Goal: Download file/media

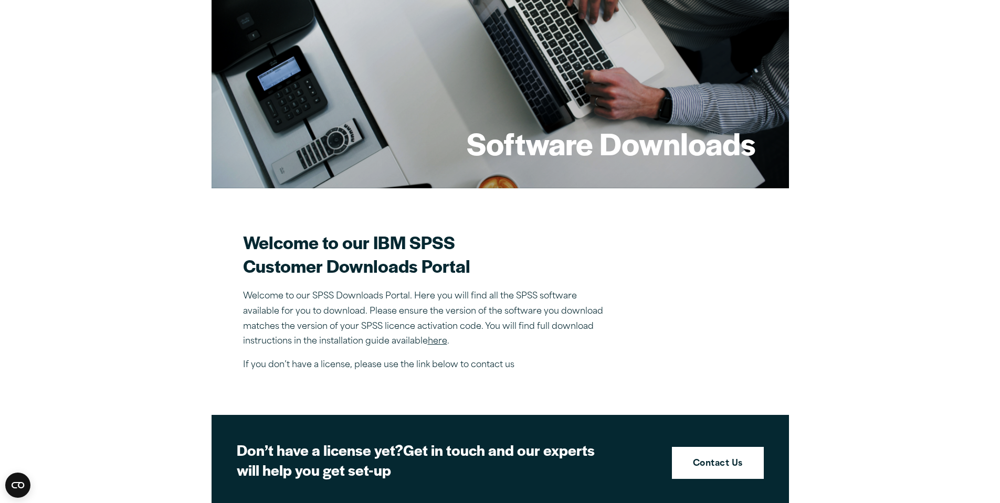
scroll to position [105, 0]
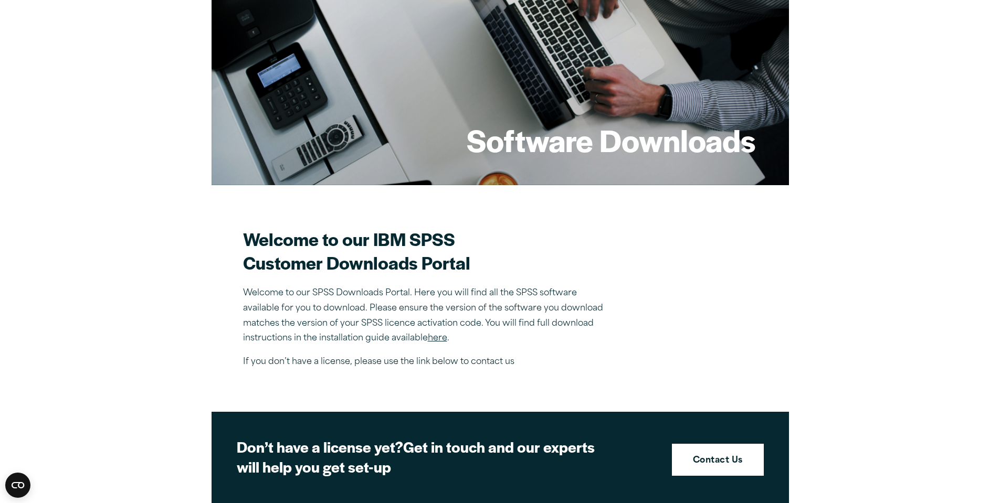
click at [439, 335] on link "here" at bounding box center [437, 338] width 19 height 8
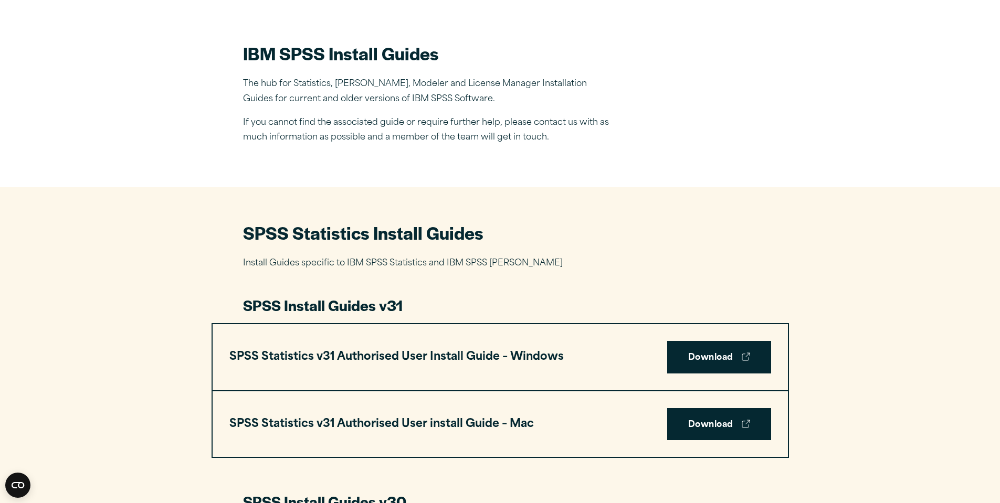
scroll to position [315, 0]
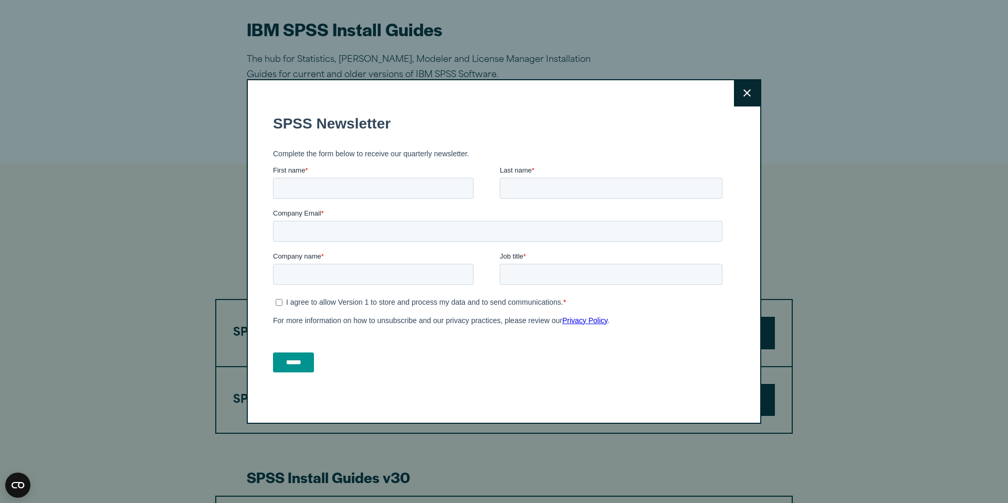
click at [738, 332] on div "Close" at bounding box center [504, 251] width 514 height 345
click at [739, 89] on button "Close" at bounding box center [747, 93] width 26 height 26
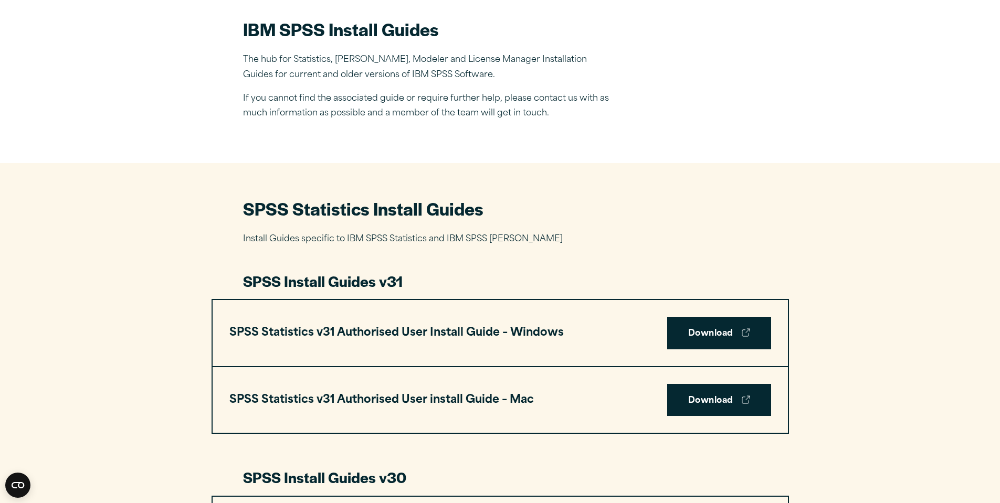
click at [726, 340] on div "Close" at bounding box center [500, 310] width 514 height 345
click at [707, 321] on link "Download" at bounding box center [719, 333] width 104 height 33
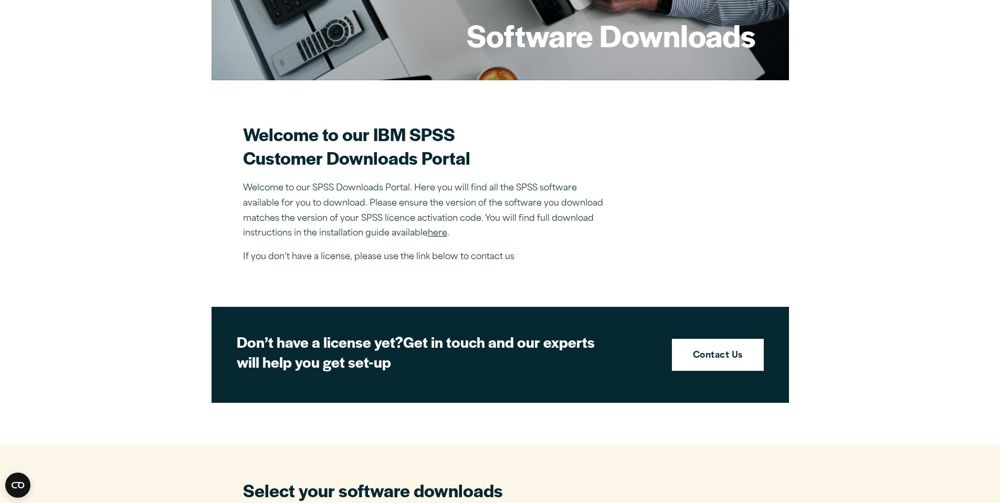
scroll to position [262, 0]
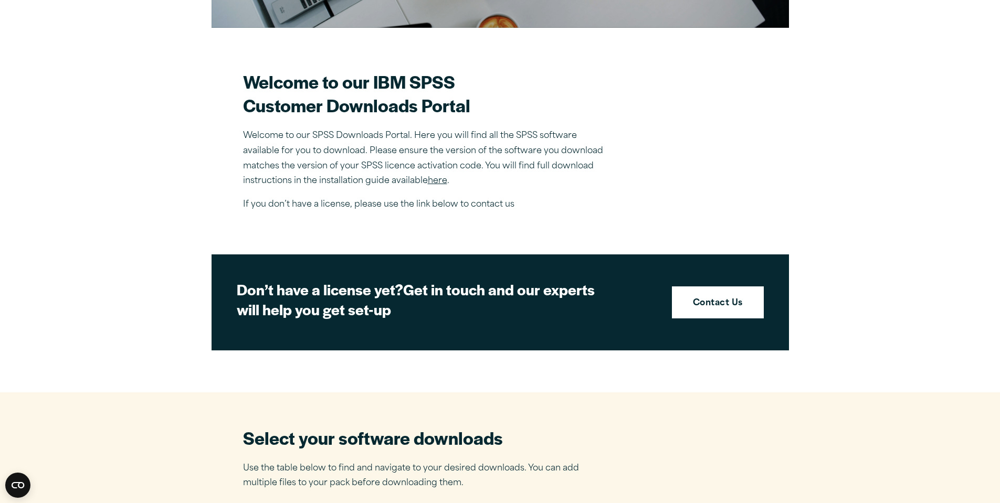
click at [431, 181] on link "here" at bounding box center [437, 181] width 19 height 8
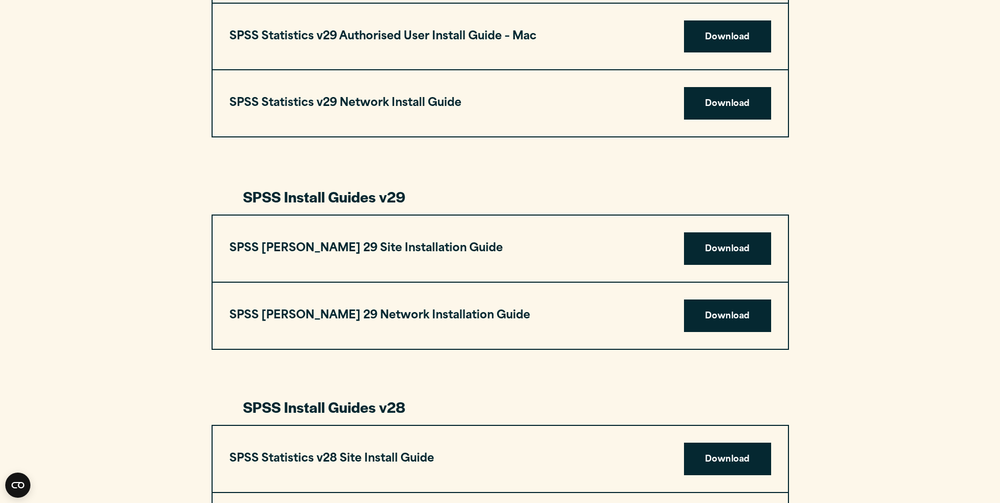
click at [871, 282] on div "SPSS Statistics Install Guides Install Guides specific to IBM SPSS Statistics a…" at bounding box center [500, 367] width 1000 height 2089
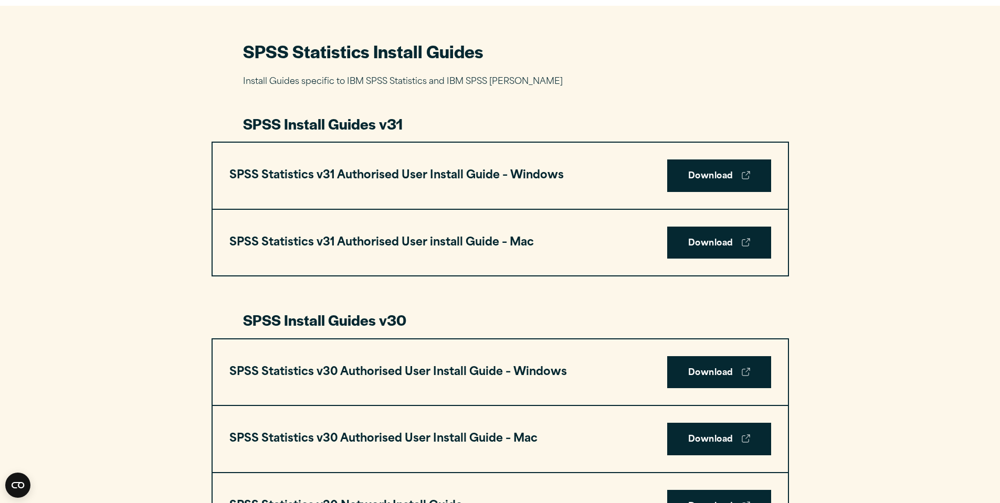
scroll to position [420, 0]
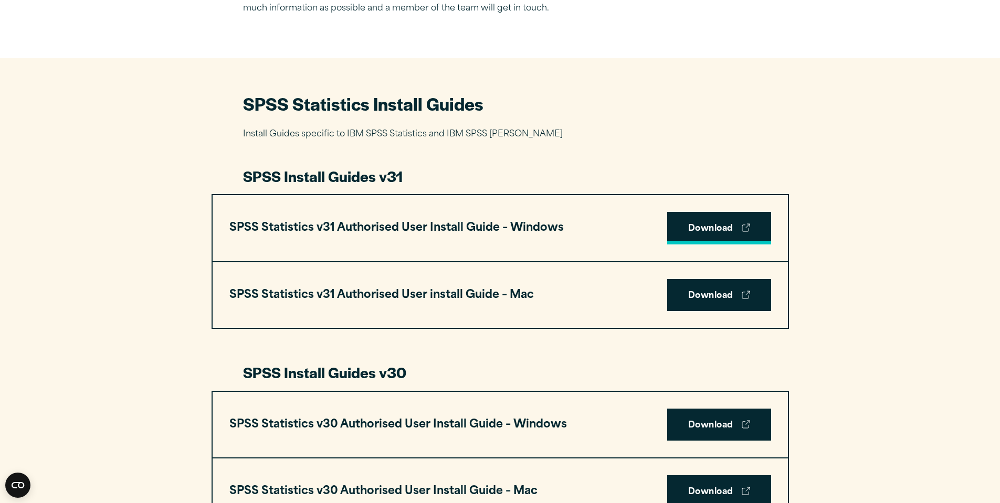
click at [719, 234] on link "Download" at bounding box center [719, 228] width 104 height 33
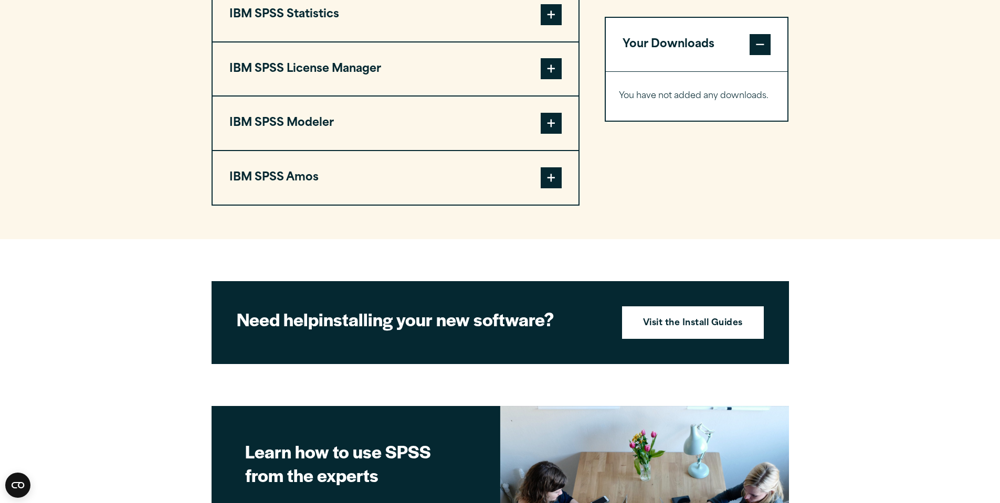
scroll to position [708, 0]
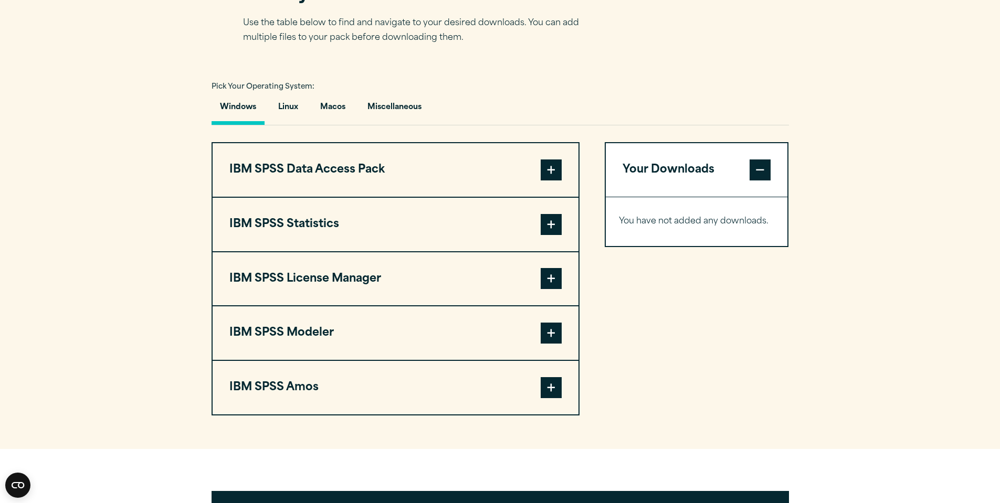
click at [553, 386] on span at bounding box center [551, 387] width 21 height 21
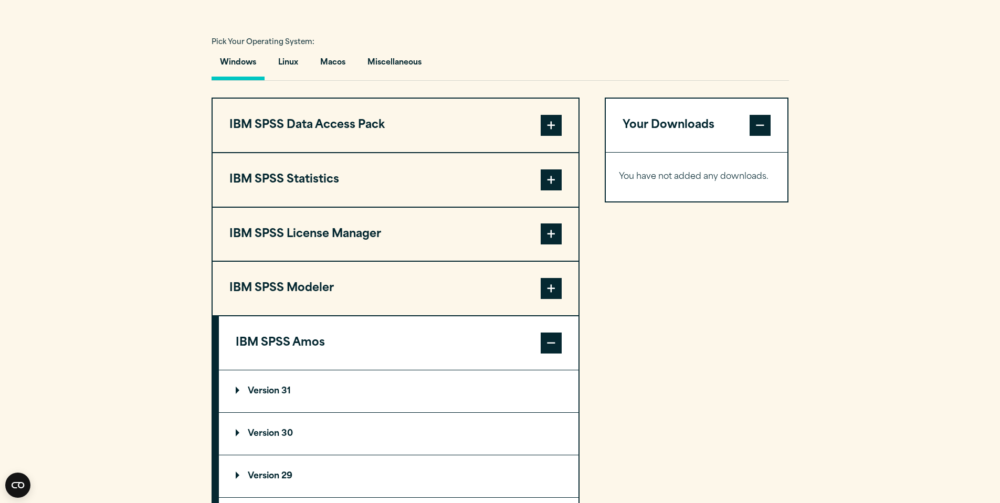
scroll to position [813, 0]
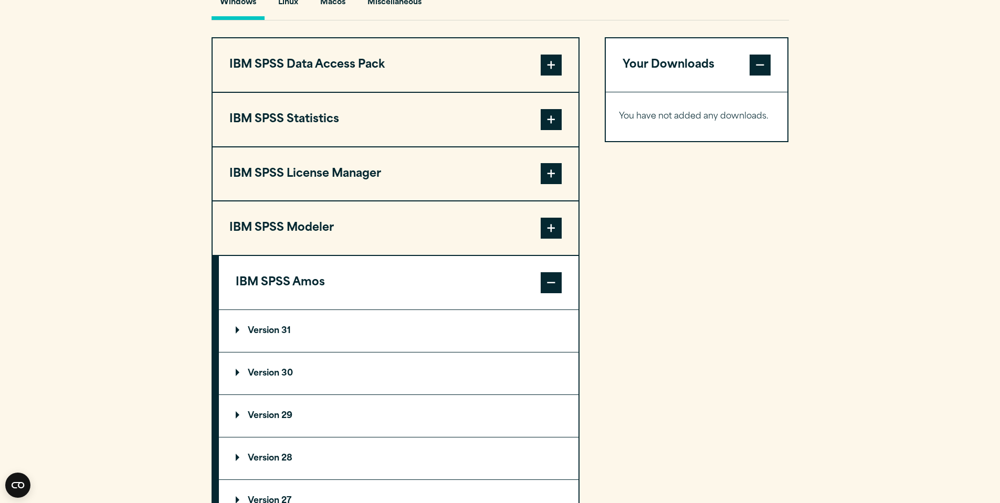
click at [551, 180] on span at bounding box center [551, 173] width 21 height 21
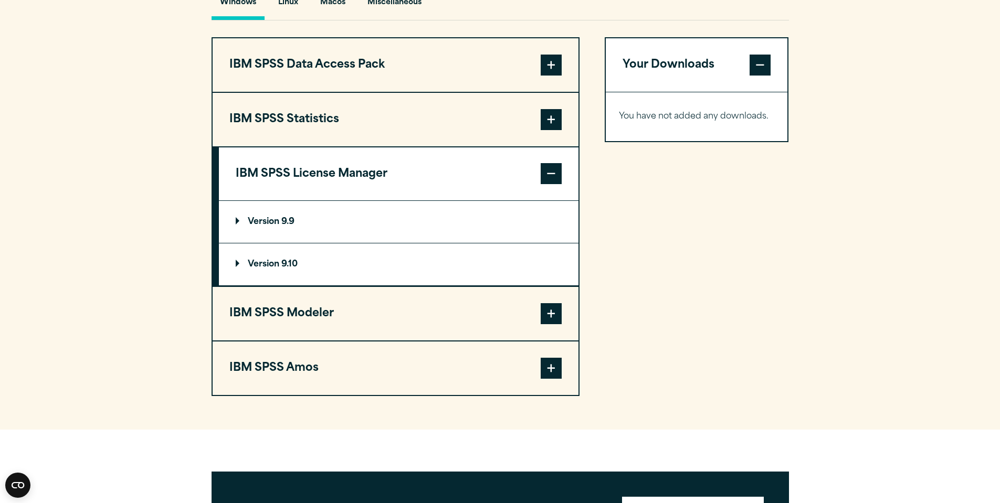
click at [547, 115] on span at bounding box center [551, 119] width 21 height 21
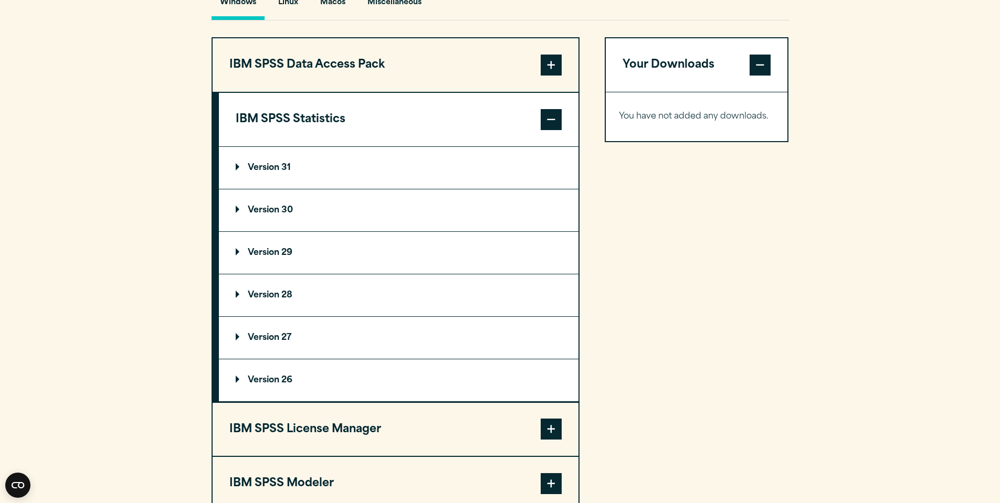
click at [551, 58] on span at bounding box center [551, 65] width 21 height 21
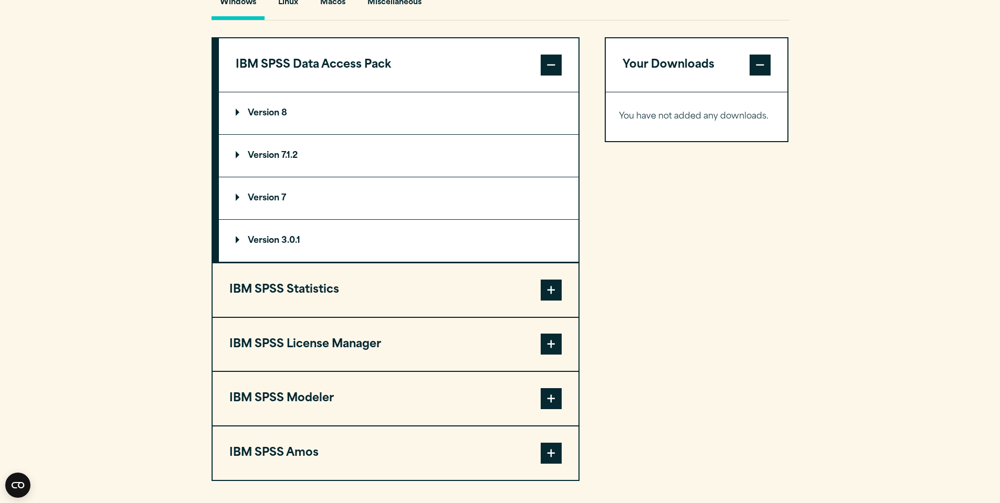
click at [412, 453] on button "IBM SPSS Amos" at bounding box center [396, 454] width 366 height 54
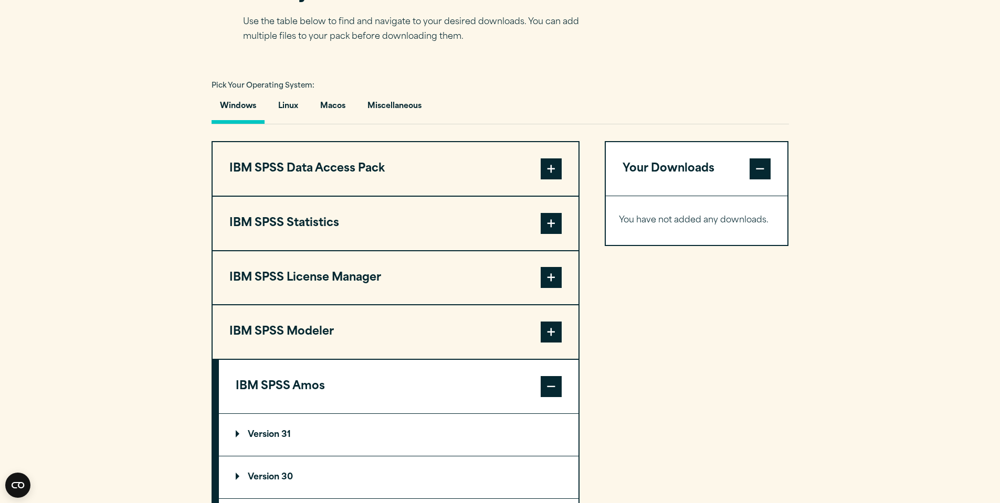
scroll to position [708, 0]
click at [483, 163] on button "IBM SPSS Data Access Pack" at bounding box center [396, 170] width 366 height 54
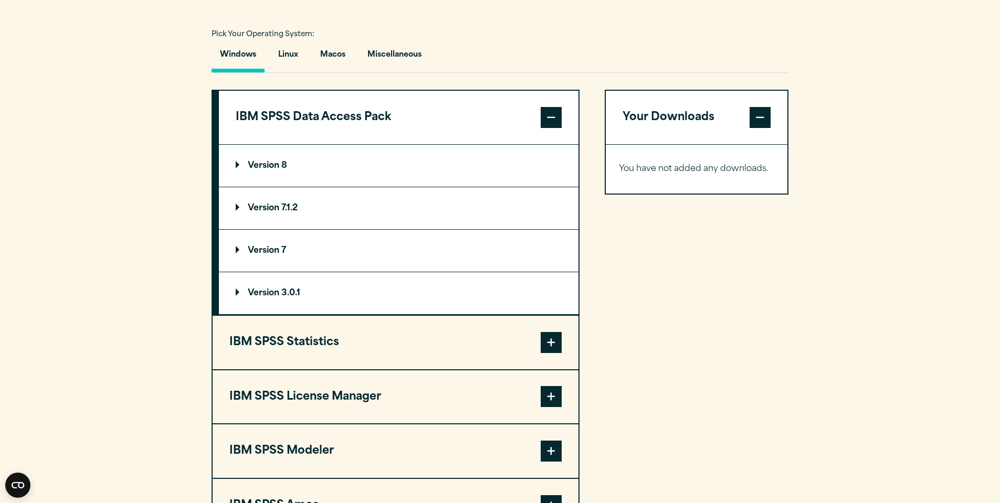
click at [425, 340] on button "IBM SPSS Statistics" at bounding box center [396, 343] width 366 height 54
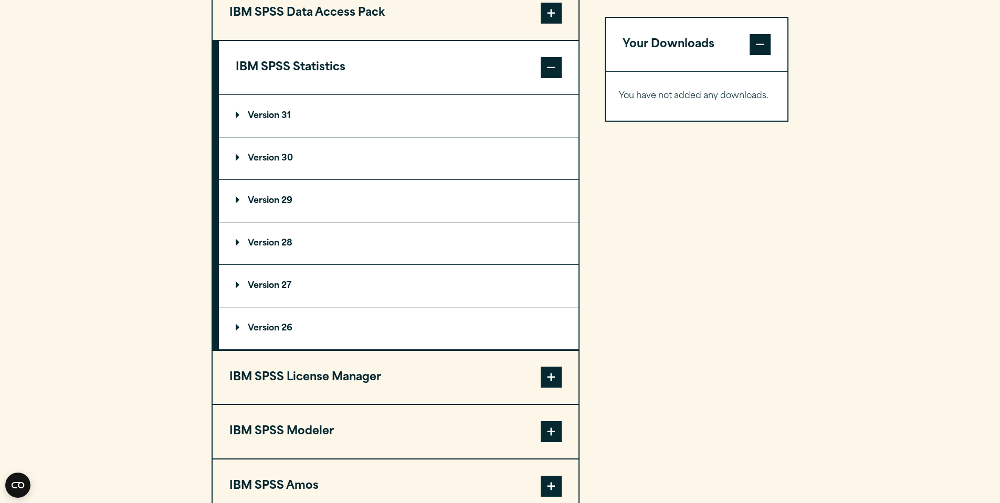
scroll to position [866, 0]
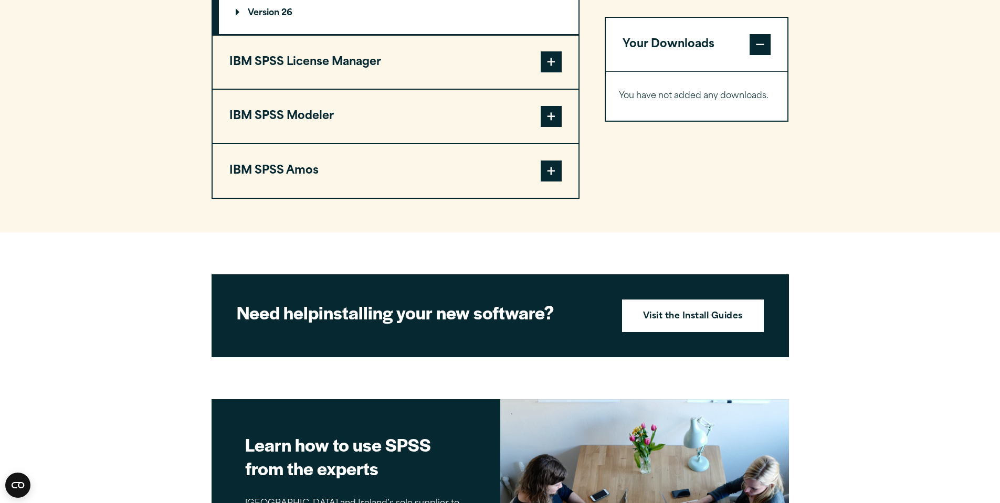
click at [458, 174] on button "IBM SPSS Amos" at bounding box center [396, 171] width 366 height 54
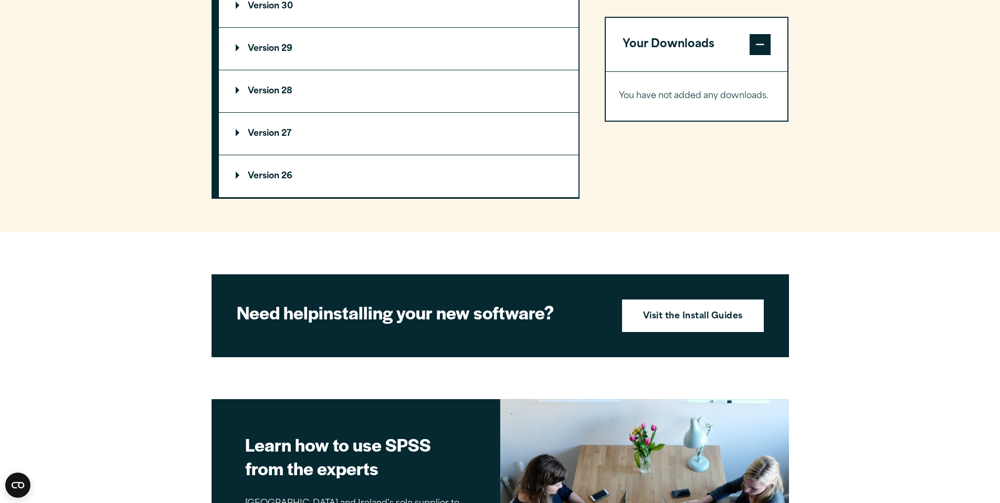
scroll to position [1436, 0]
